Goal: Task Accomplishment & Management: Manage account settings

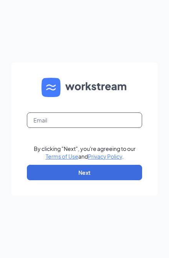
click at [88, 128] on input "text" at bounding box center [84, 119] width 115 height 15
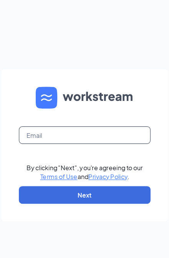
click at [90, 112] on input "text" at bounding box center [84, 119] width 115 height 15
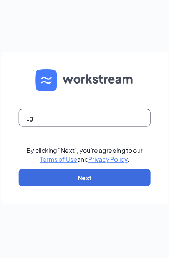
type input "Lgr"
type input "lgrady@cfabrainerdvillage.com"
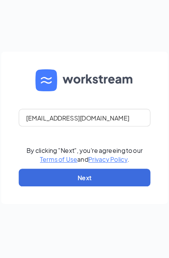
scroll to position [66, 0]
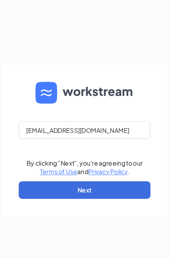
click at [93, 150] on form "lgrady@cfabrainerdvillage.com By clicking "Next", you're agreeing to our Terms …" at bounding box center [85, 128] width 146 height 133
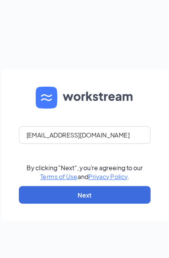
click at [92, 149] on form "lgrady@cfabrainerdvillage.com By clicking "Next", you're agreeing to our Terms …" at bounding box center [85, 128] width 146 height 133
click at [101, 165] on button "Next" at bounding box center [84, 172] width 115 height 15
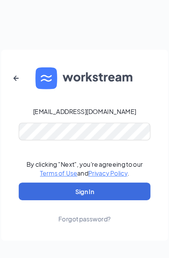
click at [74, 162] on button "Sign In" at bounding box center [84, 169] width 115 height 15
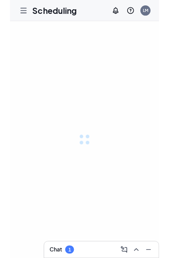
scroll to position [18, 0]
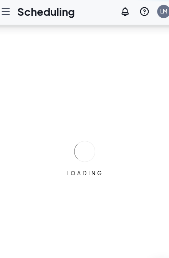
click at [11, 7] on icon "Hamburger" at bounding box center [15, 11] width 9 height 9
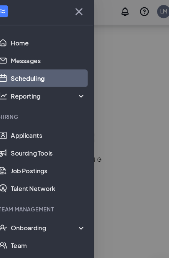
click at [10, 17] on div at bounding box center [46, 12] width 92 height 24
click at [59, 198] on div "Onboarding" at bounding box center [49, 201] width 59 height 8
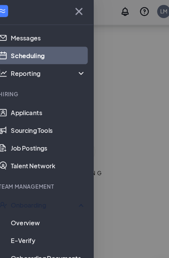
scroll to position [19, 0]
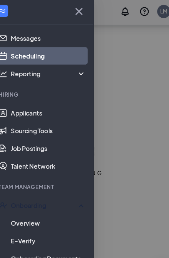
click at [32, 196] on link "Overview" at bounding box center [53, 196] width 66 height 15
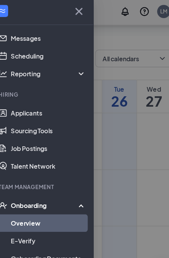
scroll to position [378, 0]
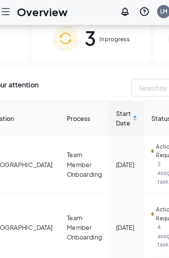
scroll to position [0, 80]
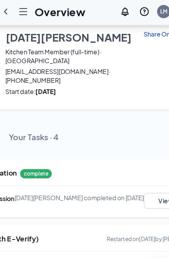
scroll to position [0, 64]
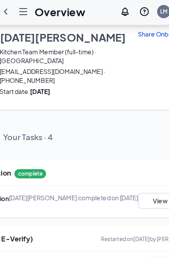
click at [131, 32] on p "Share Onboarding Link" at bounding box center [160, 32] width 58 height 8
type textarea "Hi [DATE], This is a gentle reminder to complete your onboarding before your fi…"
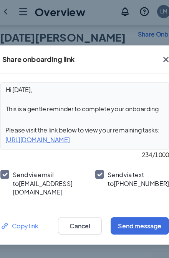
click at [110, 203] on button "Send message" at bounding box center [132, 199] width 51 height 15
